Goal: Information Seeking & Learning: Learn about a topic

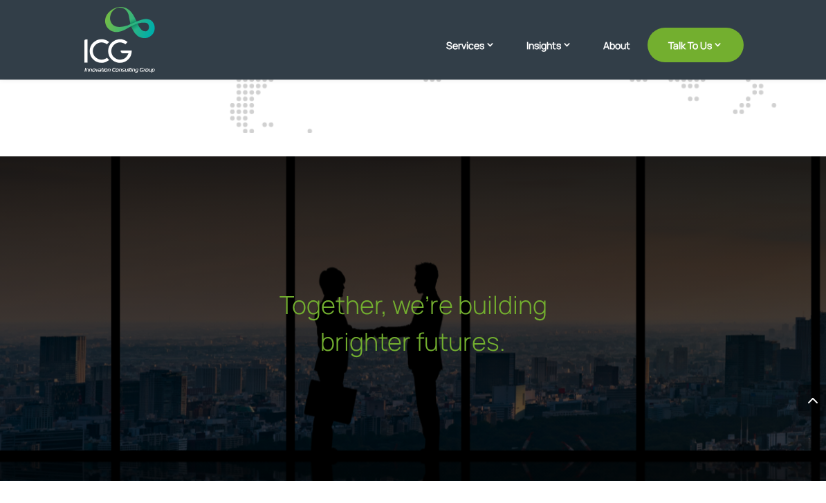
click at [98, 53] on img at bounding box center [119, 40] width 70 height 66
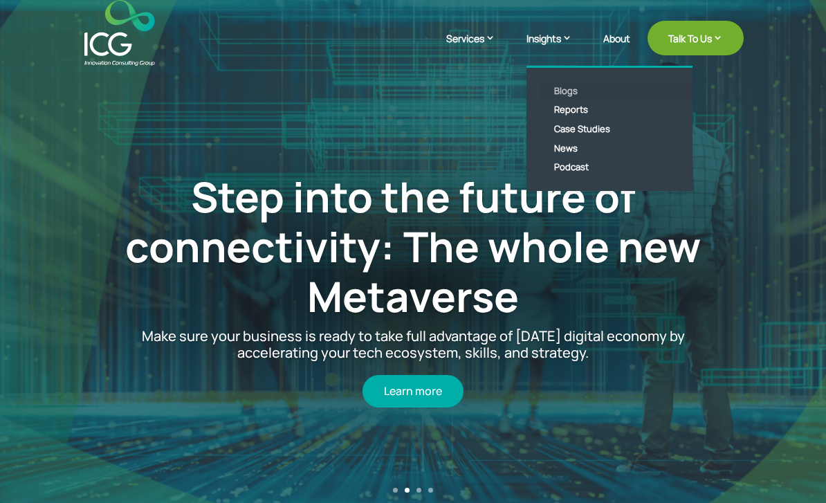
click at [557, 91] on link "Blogs" at bounding box center [619, 91] width 159 height 19
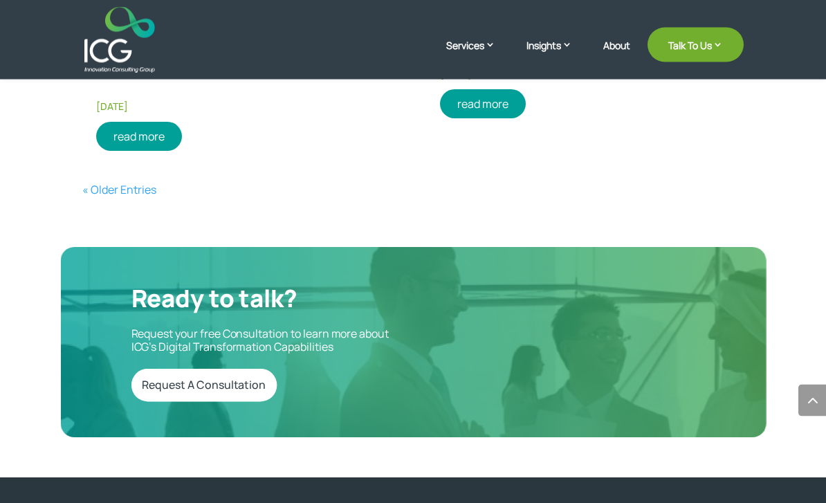
scroll to position [2271, 0]
click at [143, 44] on img at bounding box center [119, 40] width 70 height 66
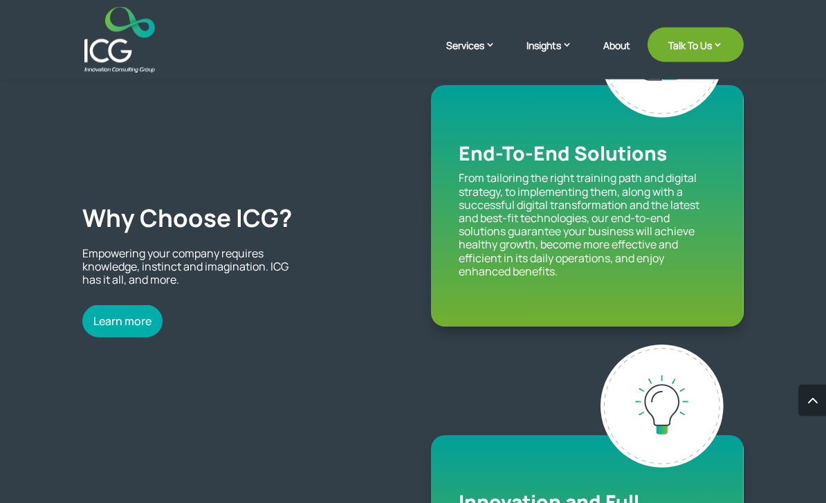
scroll to position [1125, 0]
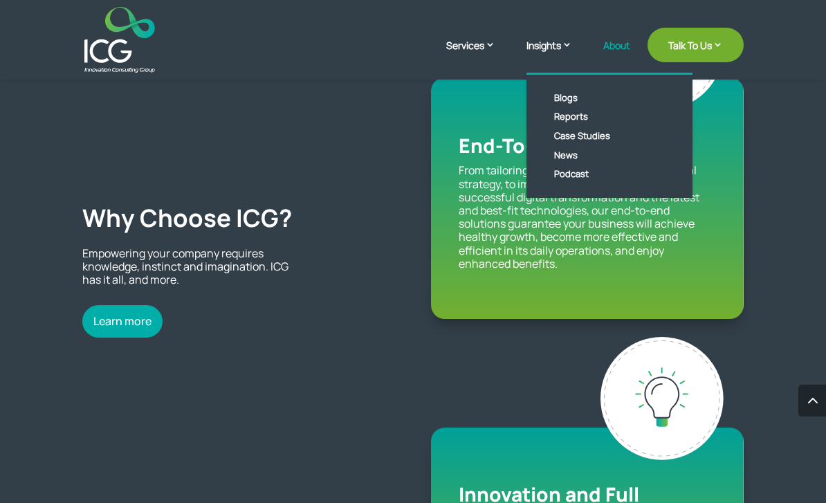
click at [610, 47] on link "About" at bounding box center [616, 56] width 27 height 33
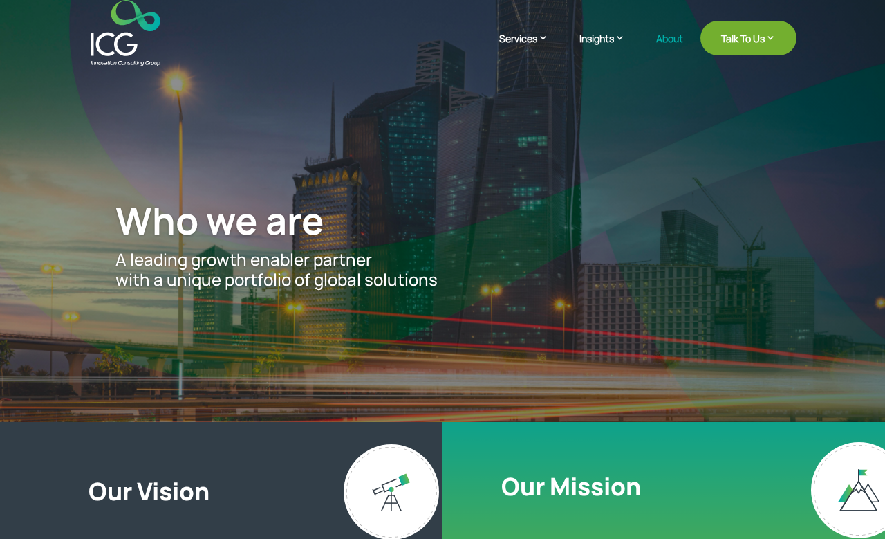
click at [115, 41] on img at bounding box center [126, 33] width 70 height 66
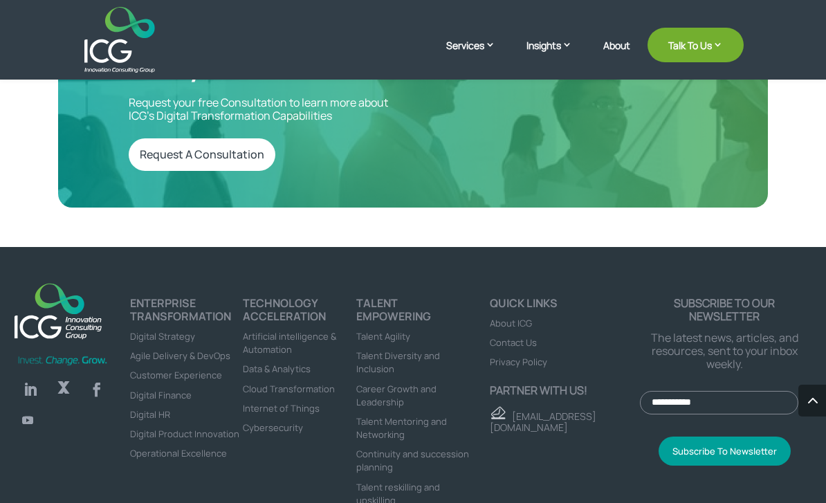
scroll to position [4636, 0]
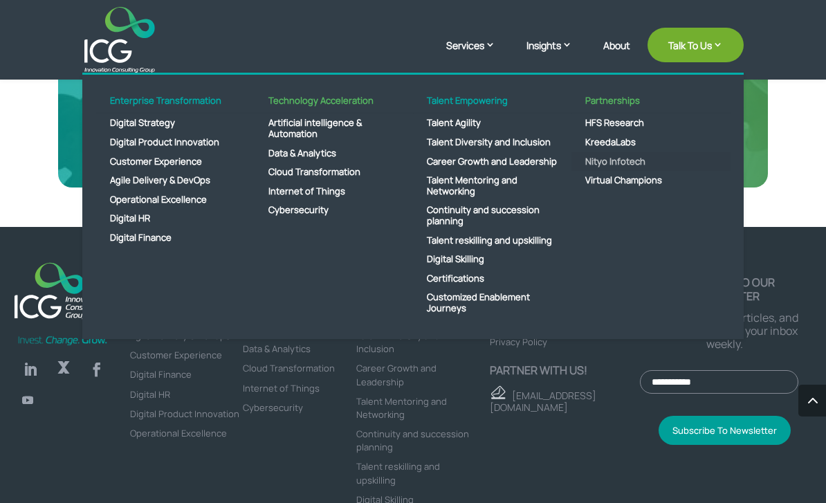
click at [640, 162] on link "Nityo Infotech" at bounding box center [650, 161] width 159 height 19
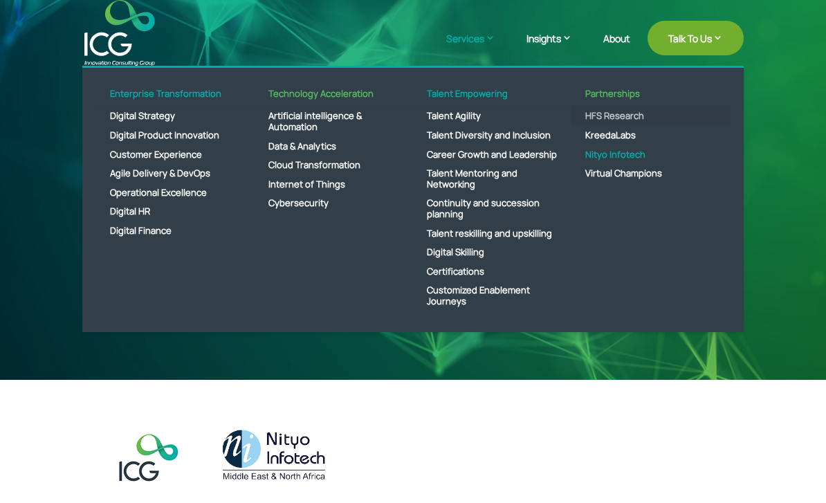
click at [624, 118] on link "HFS Research" at bounding box center [650, 115] width 159 height 19
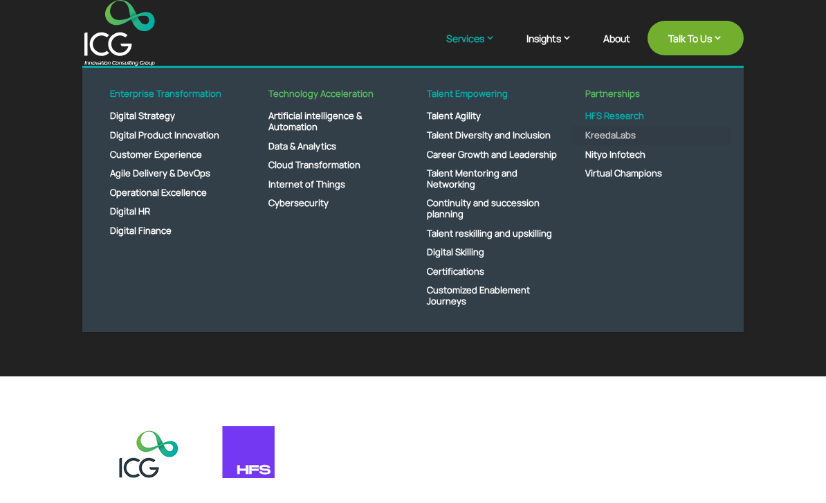
click at [635, 137] on link "KreedaLabs" at bounding box center [650, 135] width 159 height 19
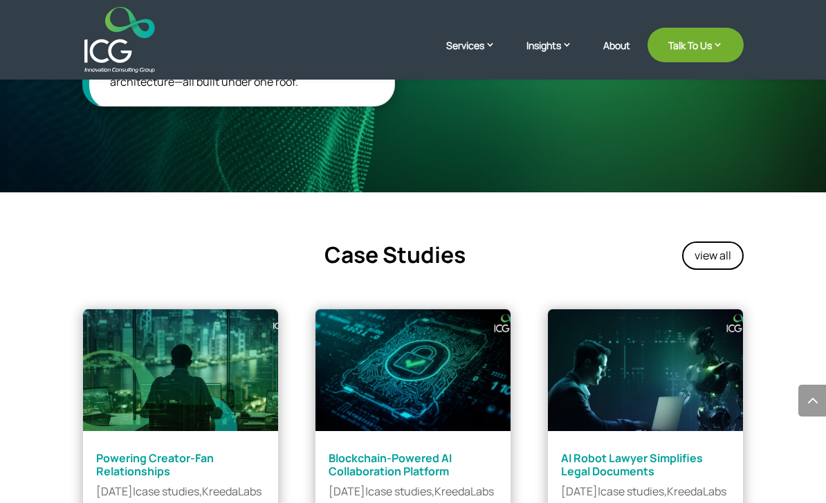
scroll to position [1171, 0]
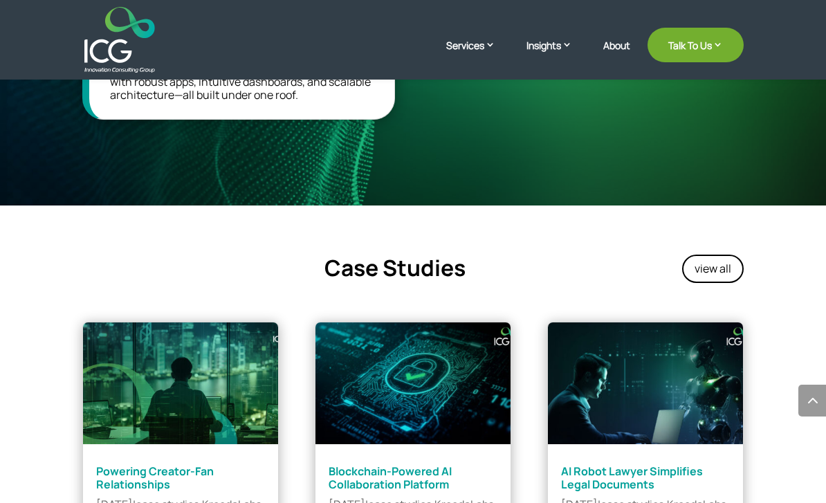
click at [202, 497] on link "KreedaLabs" at bounding box center [231, 504] width 59 height 15
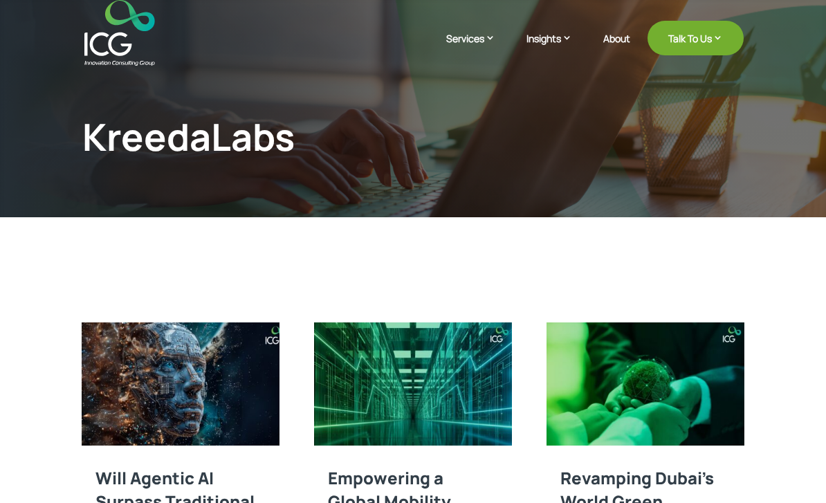
click at [115, 399] on img at bounding box center [180, 383] width 197 height 123
click at [131, 44] on img at bounding box center [119, 33] width 70 height 66
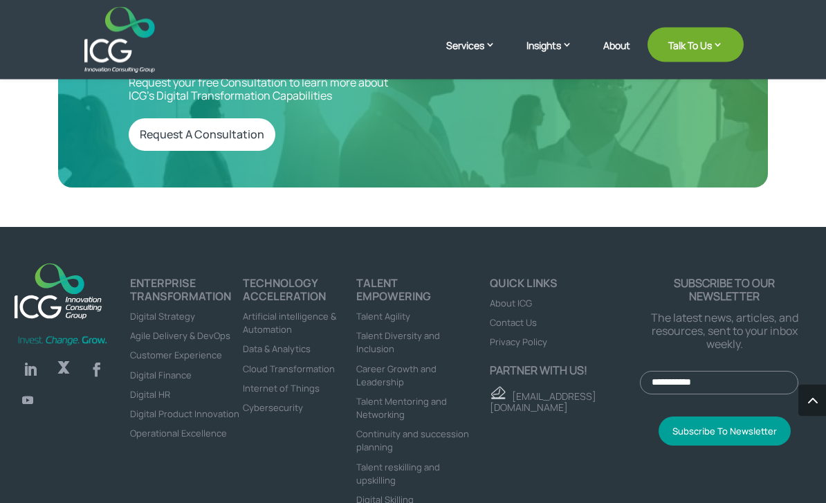
scroll to position [4636, 0]
click at [165, 407] on span "Digital Product Innovation" at bounding box center [184, 413] width 109 height 12
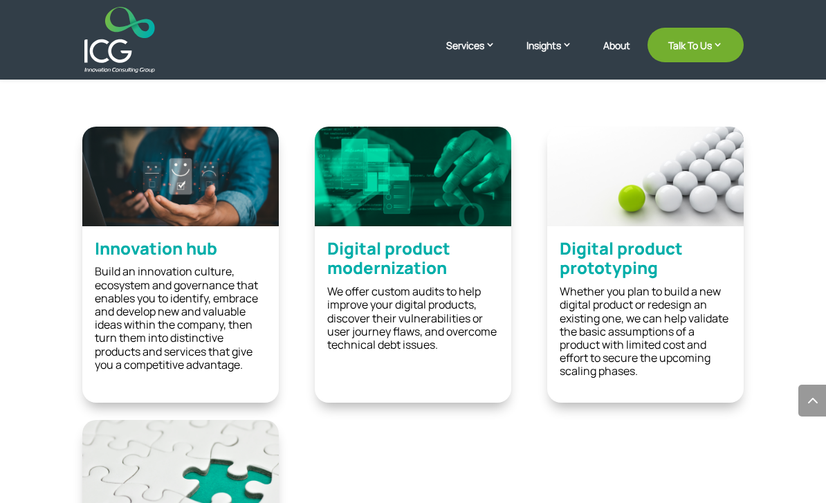
scroll to position [1689, 0]
click at [114, 56] on img at bounding box center [119, 40] width 70 height 66
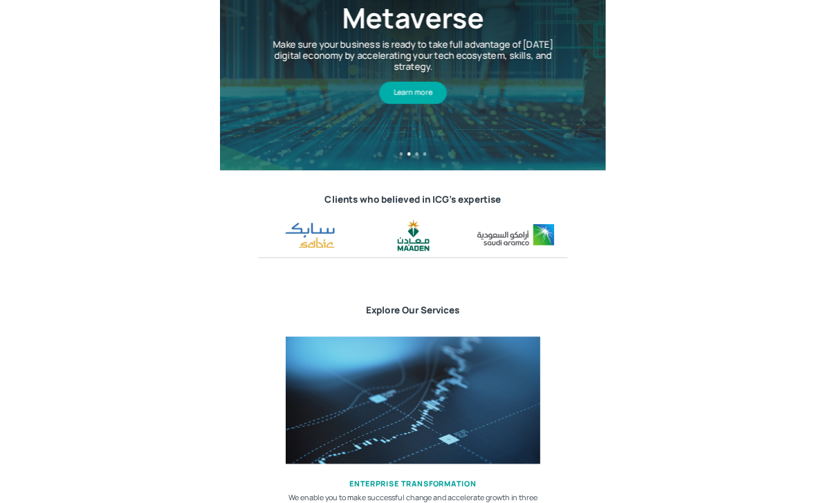
scroll to position [439, 0]
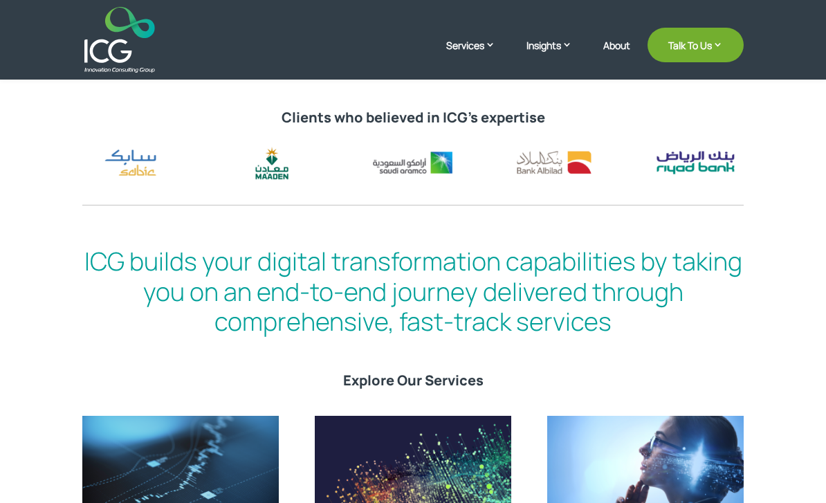
click at [656, 295] on h2 "ICG builds your digital transformation capabilities by taking you on an end-to-…" at bounding box center [412, 294] width 660 height 97
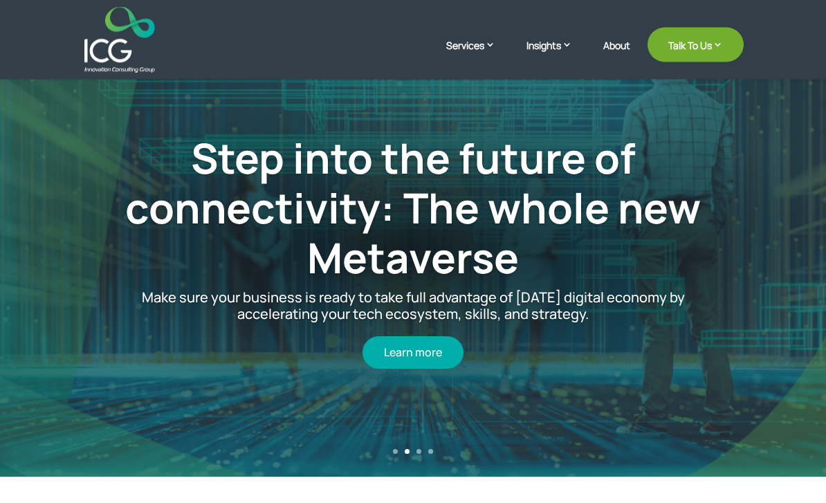
scroll to position [0, 0]
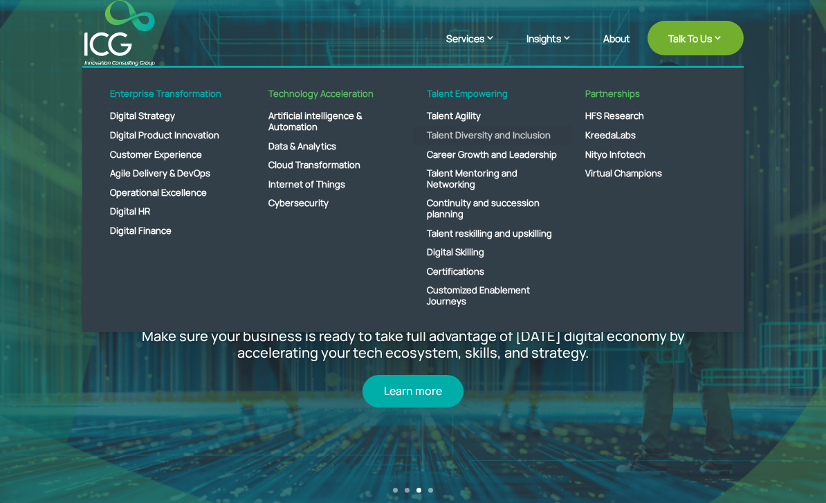
click at [477, 145] on link "Talent Diversity and Inclusion" at bounding box center [492, 135] width 159 height 19
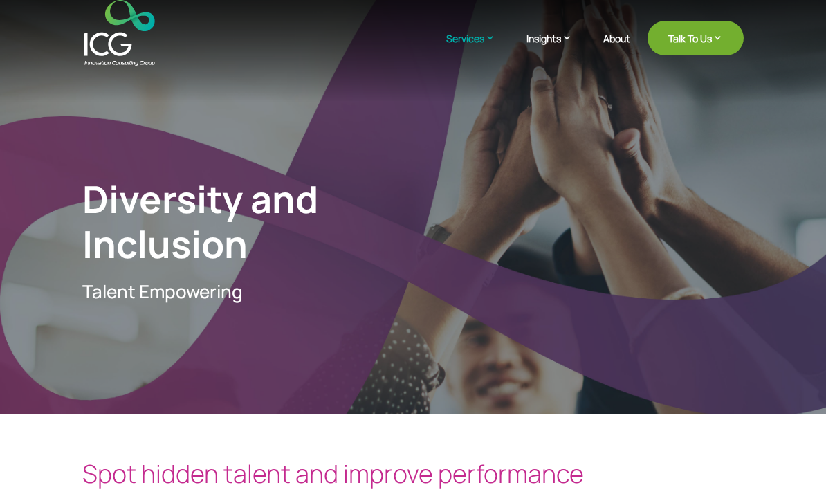
click at [119, 42] on img at bounding box center [119, 33] width 70 height 66
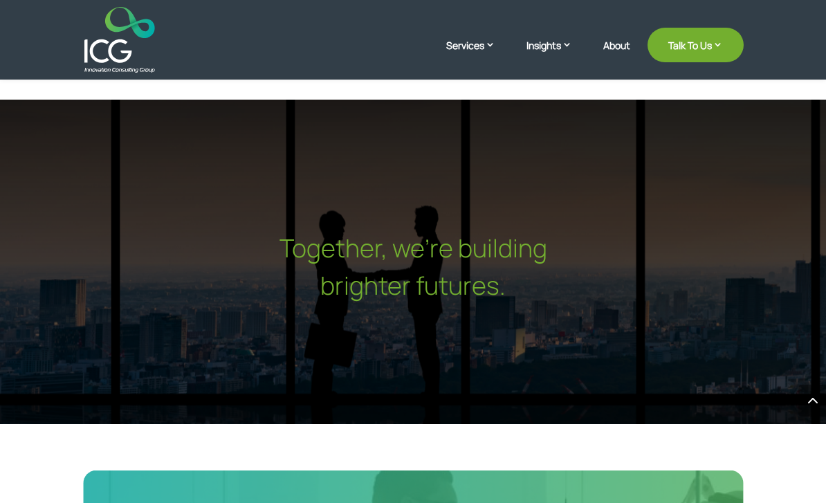
scroll to position [4076, 0]
